Goal: Information Seeking & Learning: Learn about a topic

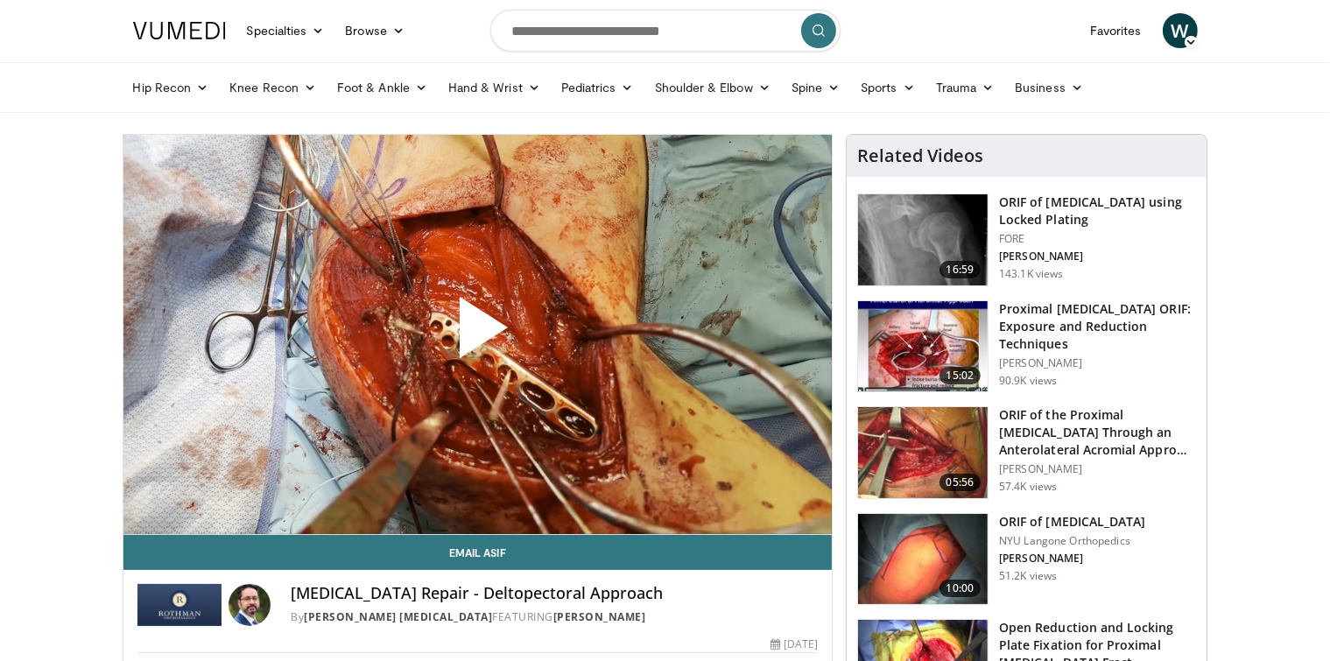
scroll to position [48, 0]
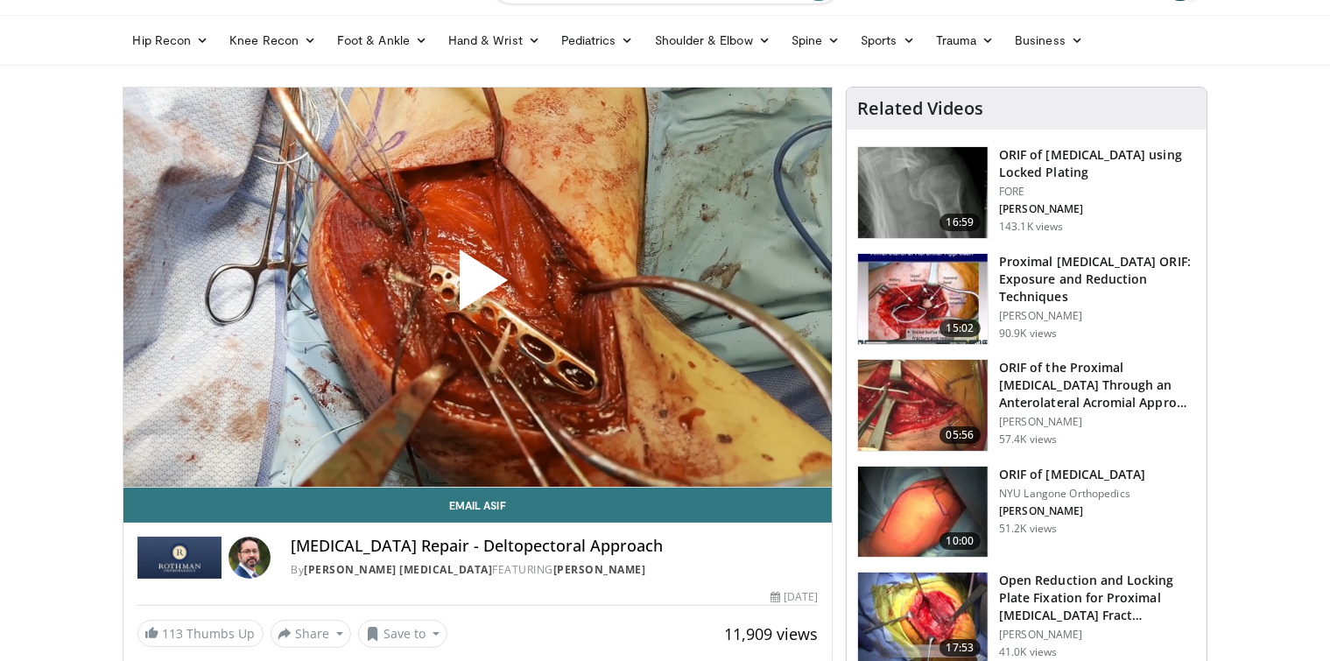
click at [1068, 256] on h3 "Proximal [MEDICAL_DATA] ORIF: Exposure and Reduction Techniques" at bounding box center [1097, 279] width 197 height 53
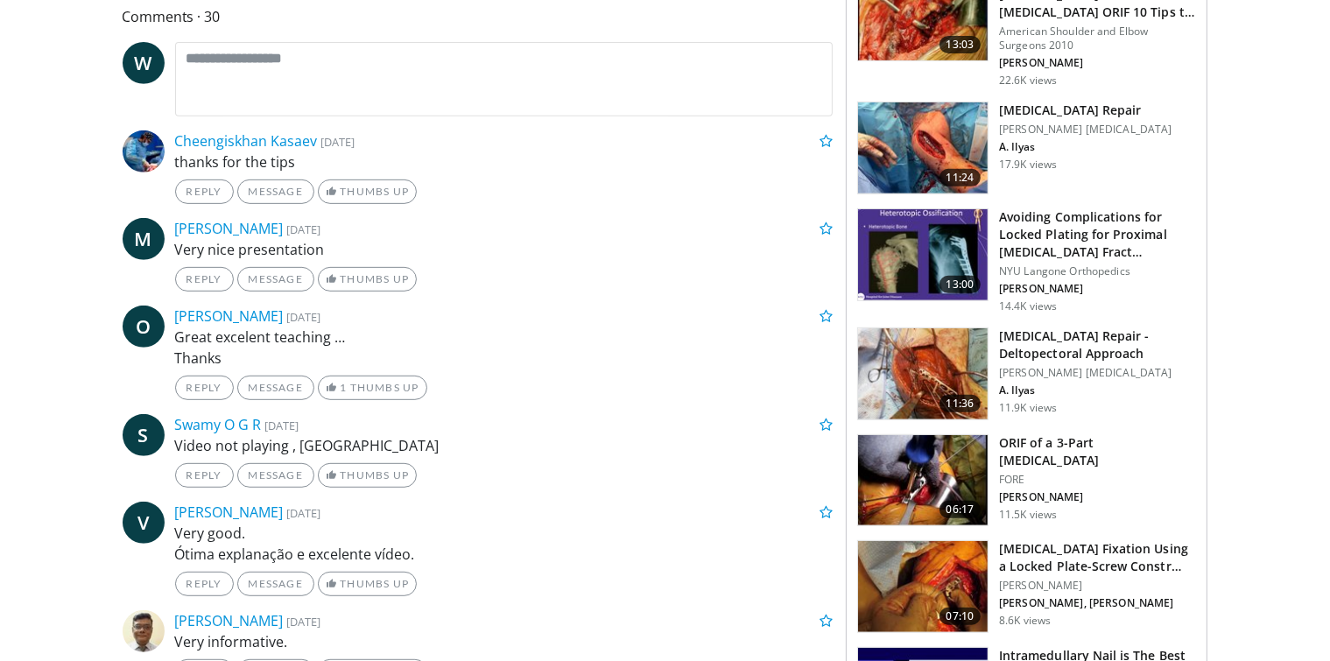
scroll to position [193, 0]
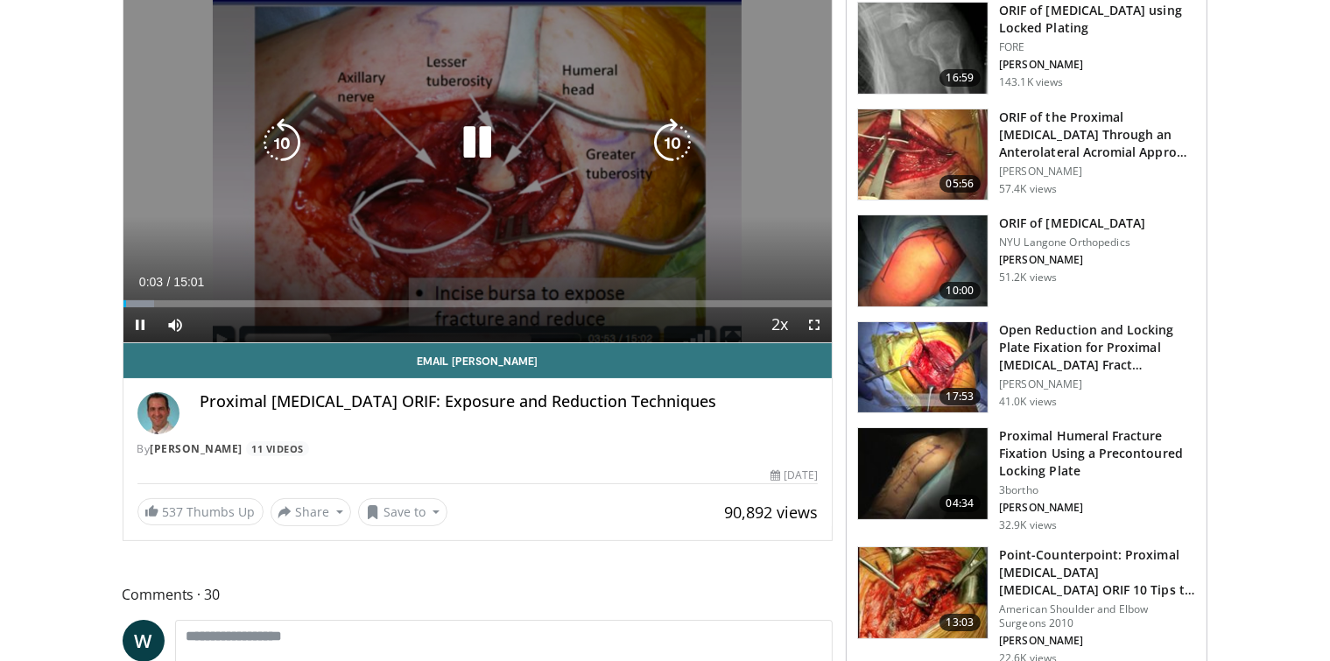
click at [423, 36] on div "10 seconds Tap to unmute" at bounding box center [477, 142] width 709 height 399
